Goal: Obtain resource: Download file/media

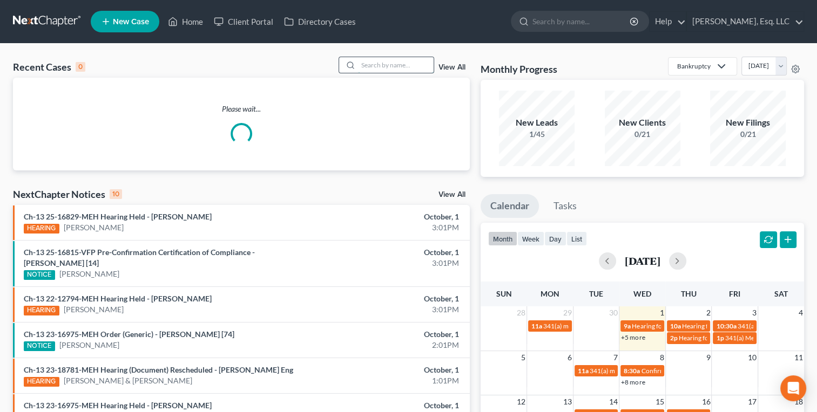
click at [384, 69] on input "search" at bounding box center [396, 65] width 76 height 16
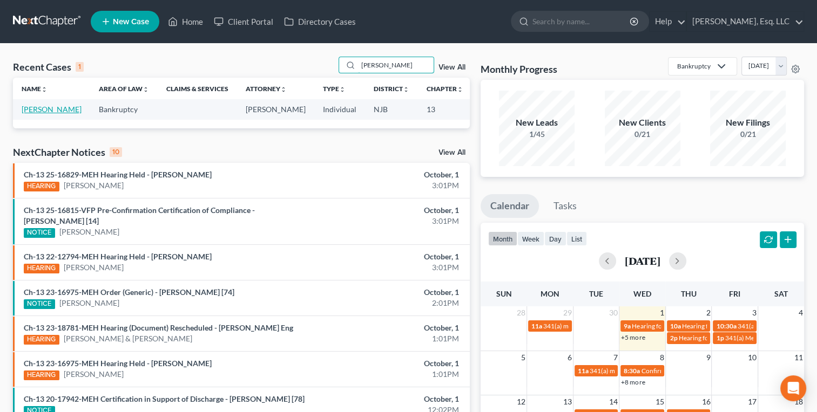
type input "[PERSON_NAME]"
click at [28, 114] on link "[PERSON_NAME]" at bounding box center [52, 109] width 60 height 9
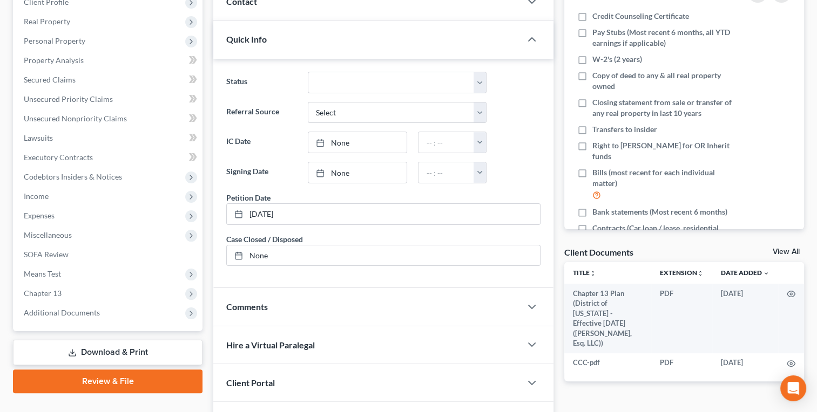
scroll to position [225, 0]
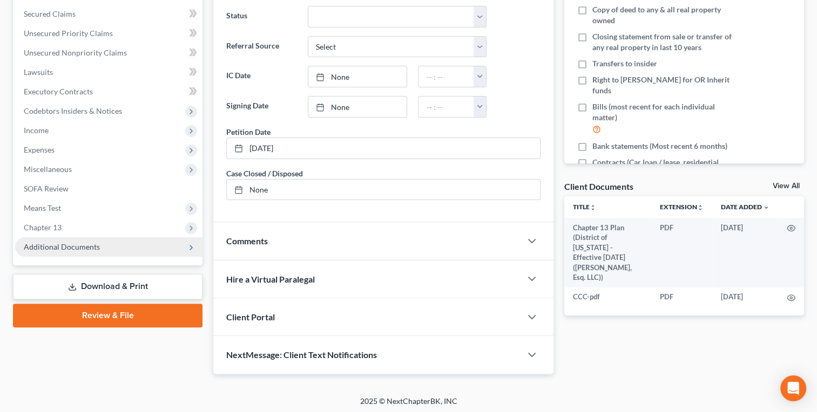
click at [81, 248] on span "Additional Documents" at bounding box center [62, 246] width 76 height 9
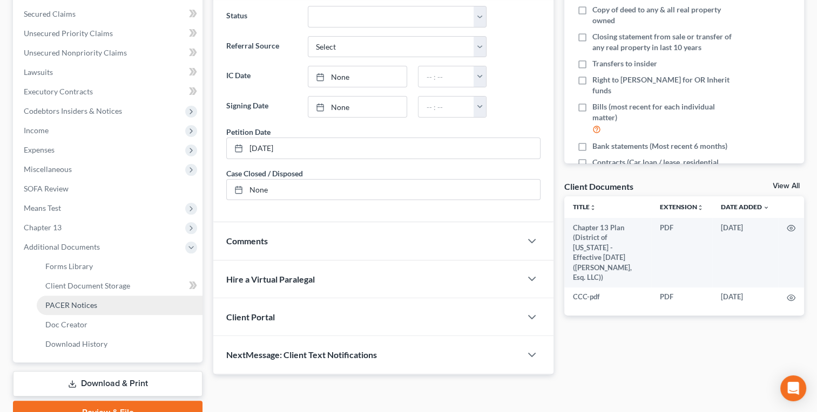
click at [83, 310] on link "PACER Notices" at bounding box center [120, 305] width 166 height 19
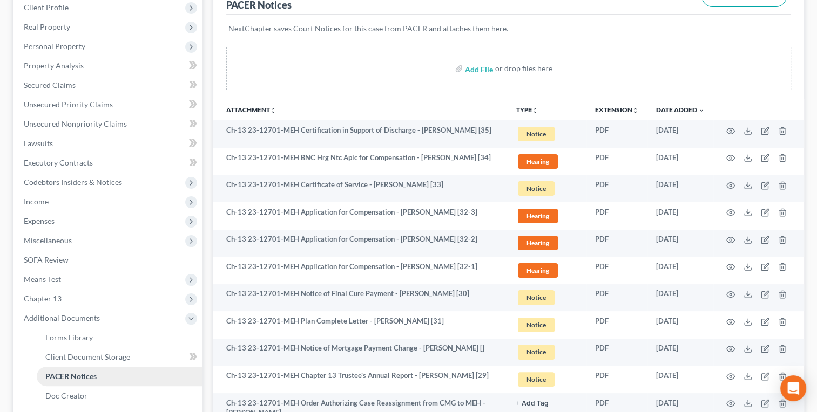
scroll to position [154, 0]
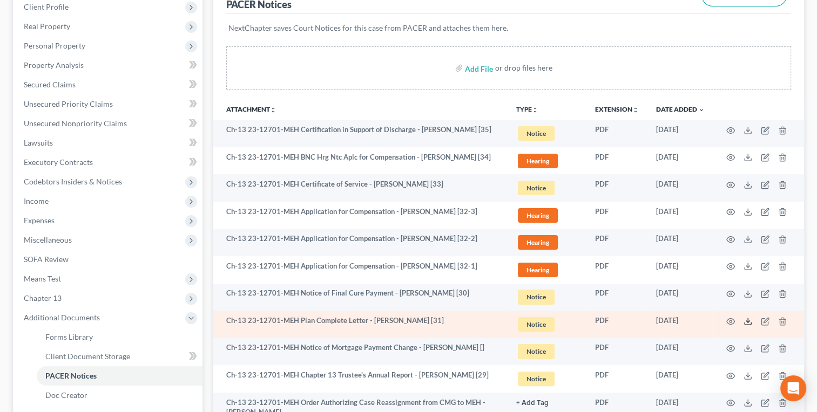
click at [747, 318] on line at bounding box center [747, 320] width 0 height 4
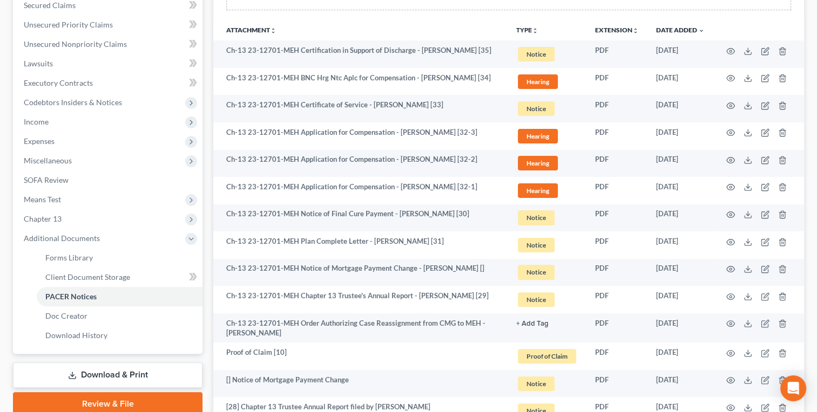
scroll to position [230, 0]
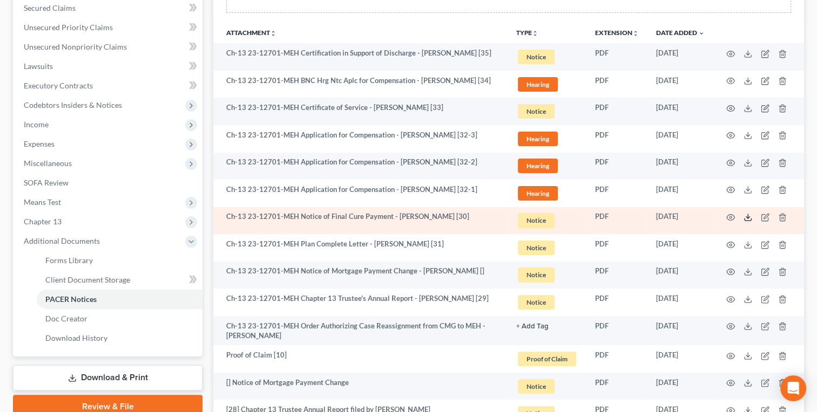
click at [748, 217] on polyline at bounding box center [748, 218] width 4 height 2
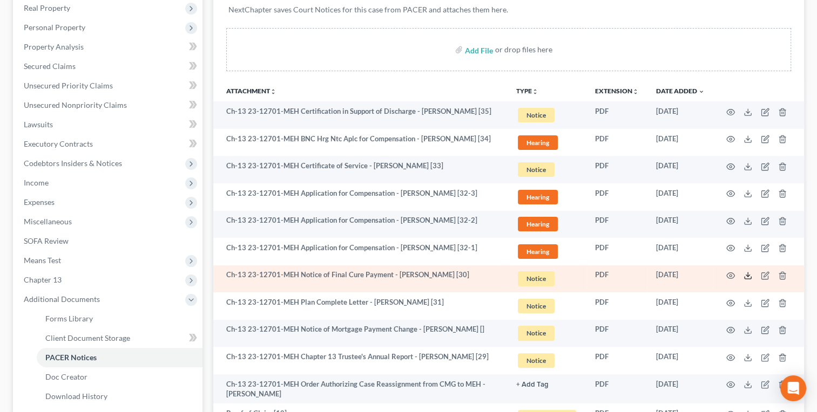
scroll to position [0, 0]
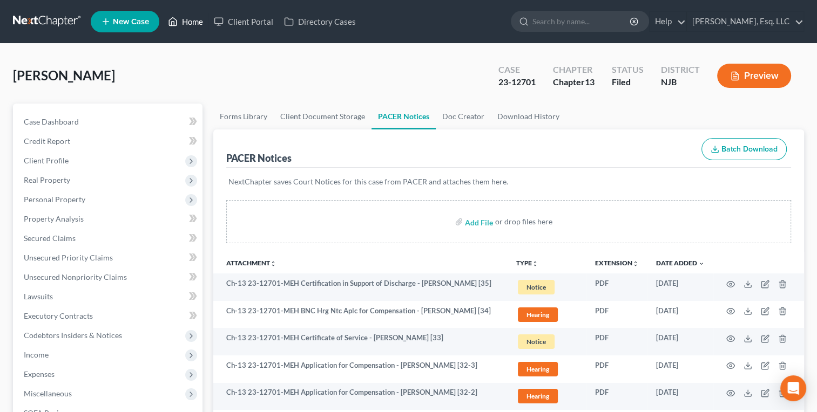
click at [188, 28] on link "Home" at bounding box center [185, 21] width 46 height 19
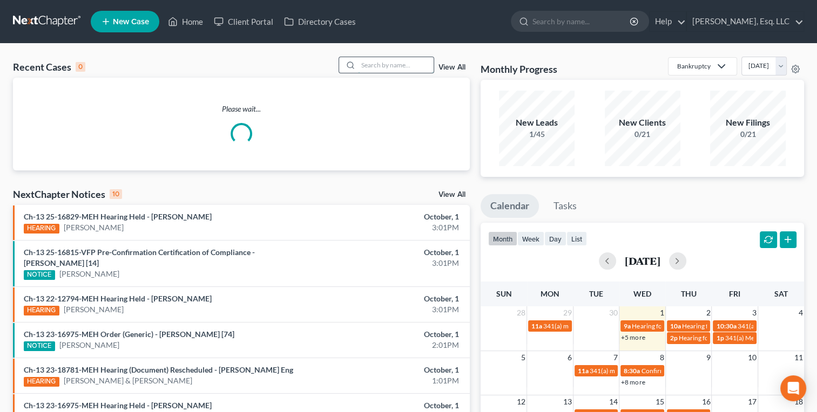
click at [378, 67] on input "search" at bounding box center [396, 65] width 76 height 16
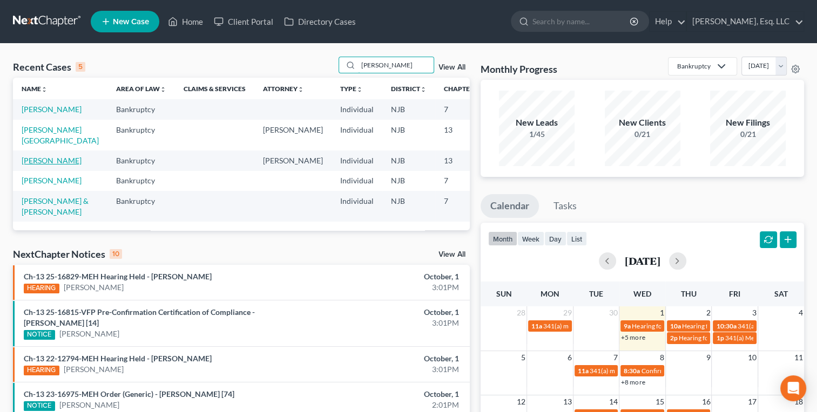
type input "[PERSON_NAME]"
click at [37, 165] on link "[PERSON_NAME]" at bounding box center [52, 160] width 60 height 9
select select "1"
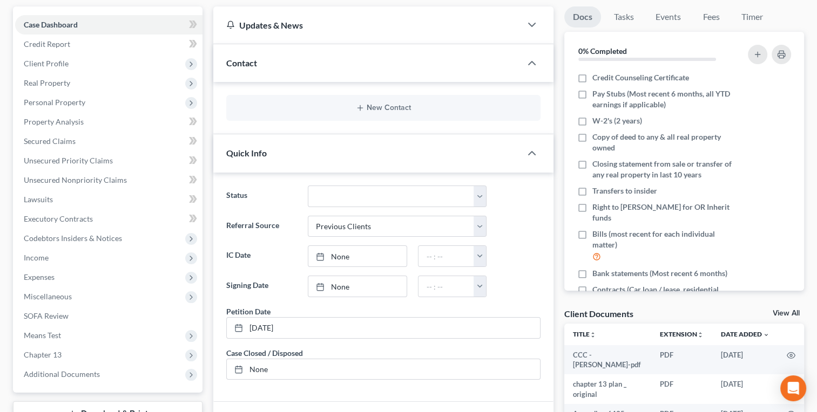
scroll to position [98, 0]
click at [92, 372] on span "Additional Documents" at bounding box center [62, 373] width 76 height 9
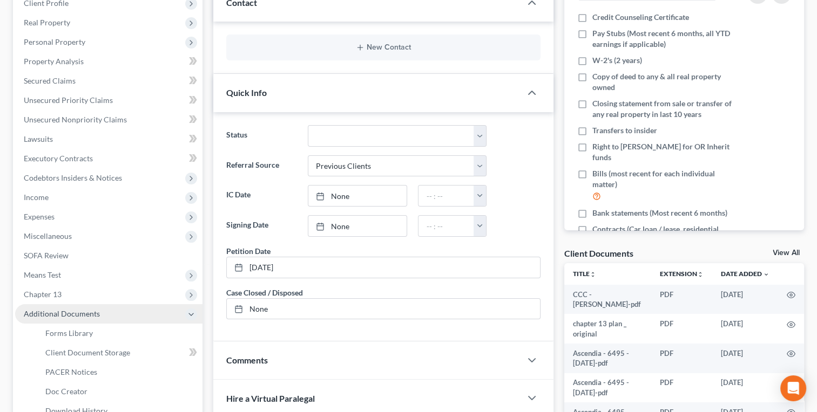
scroll to position [173, 0]
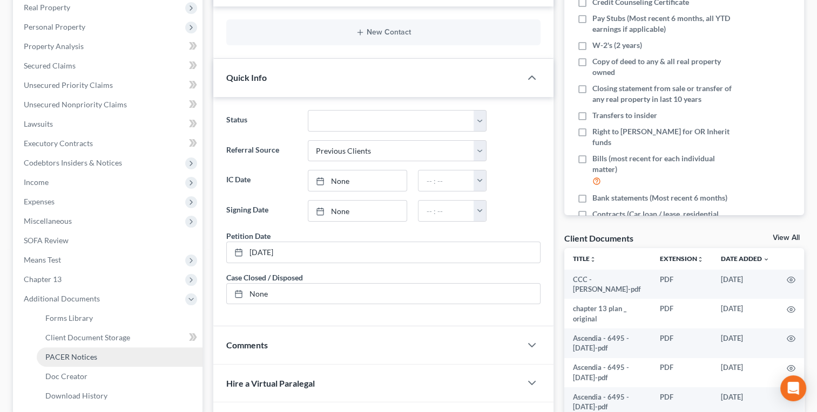
click at [86, 359] on span "PACER Notices" at bounding box center [71, 356] width 52 height 9
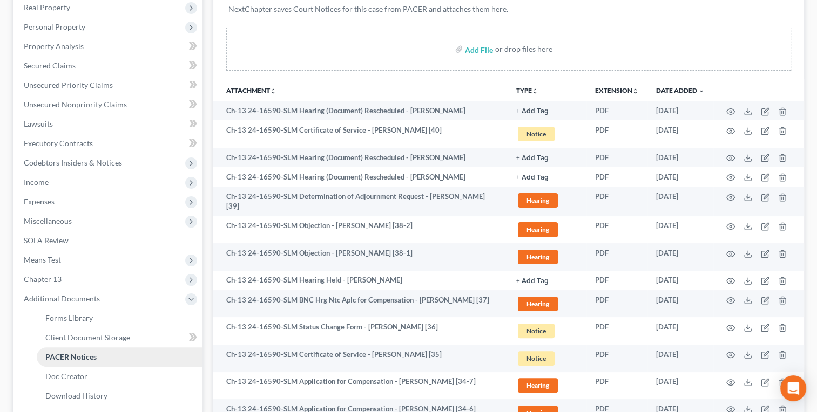
scroll to position [171, 0]
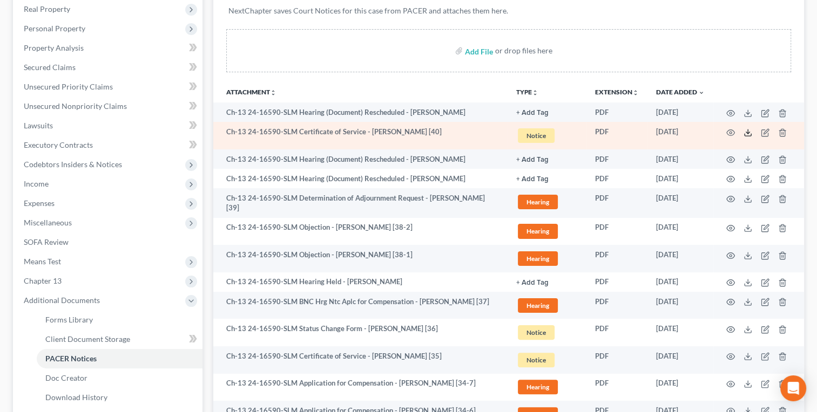
click at [747, 131] on line at bounding box center [747, 132] width 0 height 4
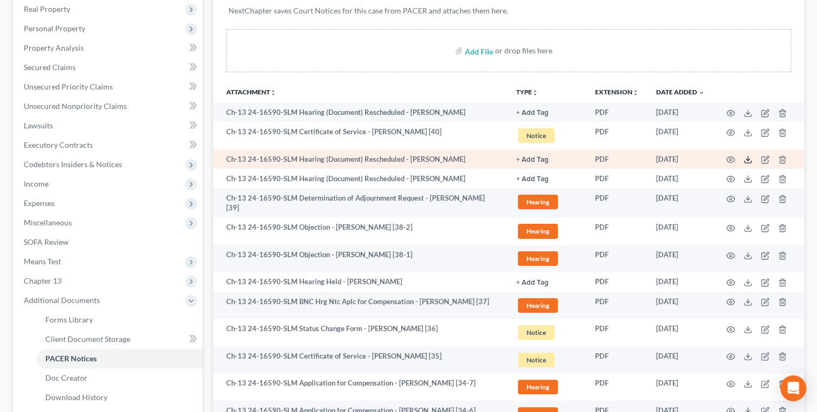
click at [747, 160] on polyline at bounding box center [748, 160] width 4 height 2
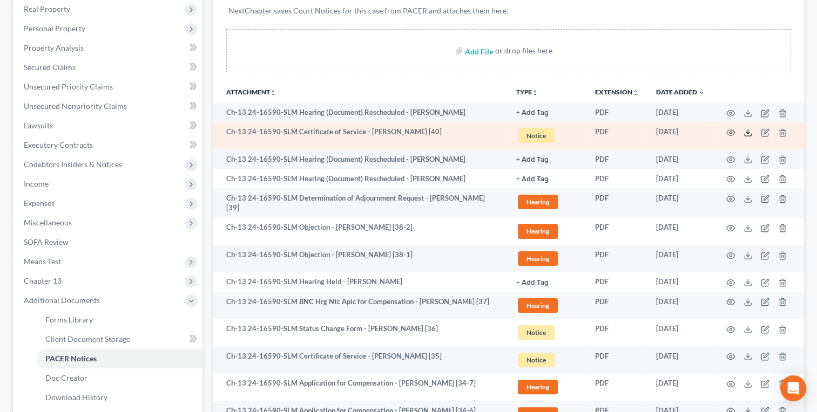
click at [747, 131] on icon at bounding box center [747, 132] width 9 height 9
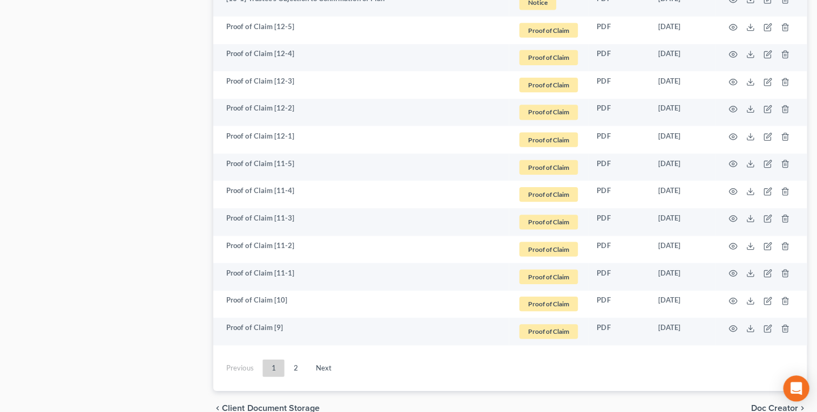
scroll to position [1943, 0]
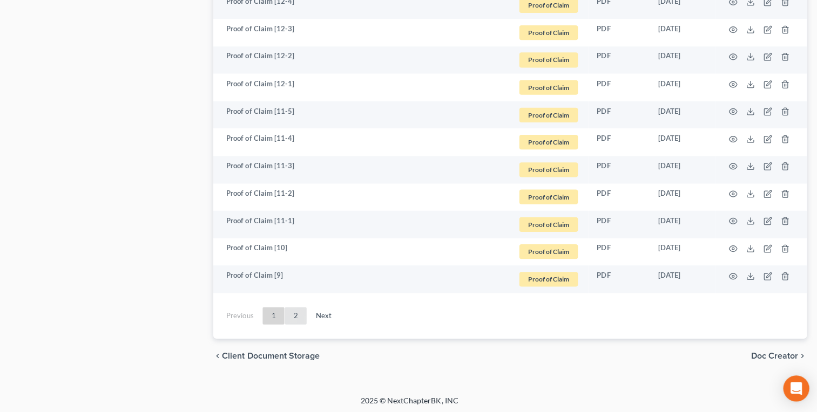
click at [293, 311] on link "2" at bounding box center [295, 316] width 22 height 17
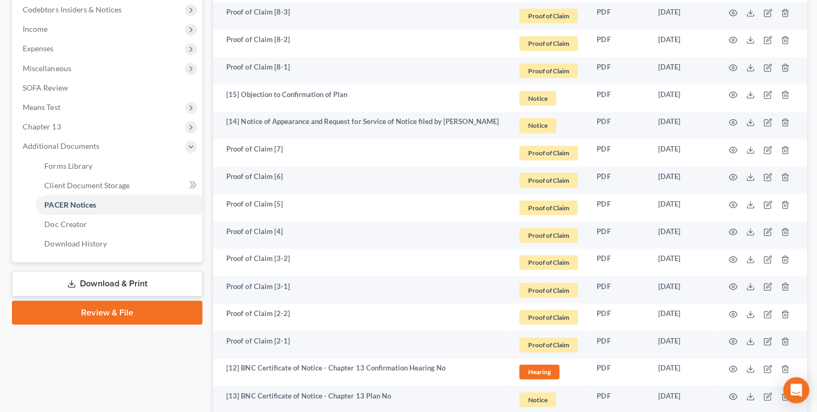
scroll to position [325, 0]
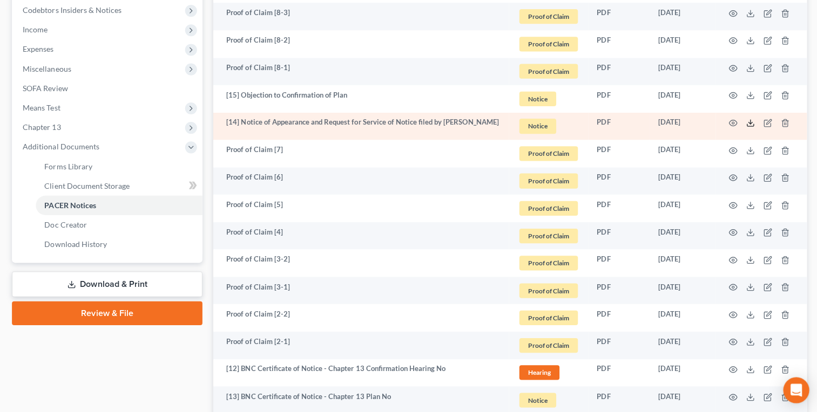
click at [744, 120] on icon at bounding box center [747, 122] width 9 height 9
